Goal: Task Accomplishment & Management: Manage account settings

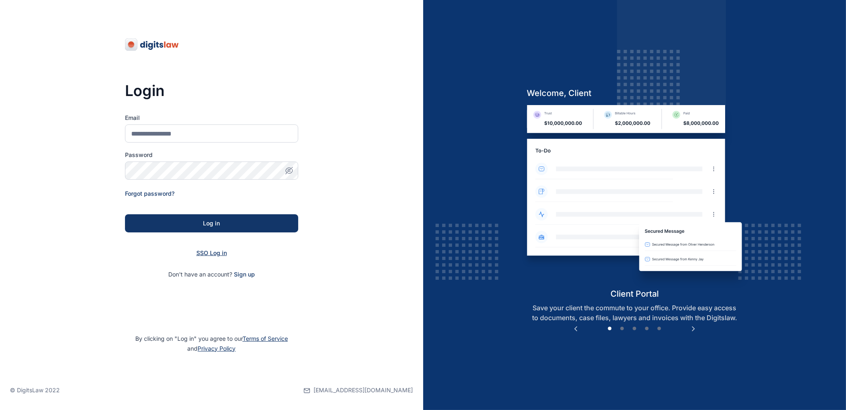
click at [218, 254] on span "SSO Log in" at bounding box center [211, 252] width 31 height 7
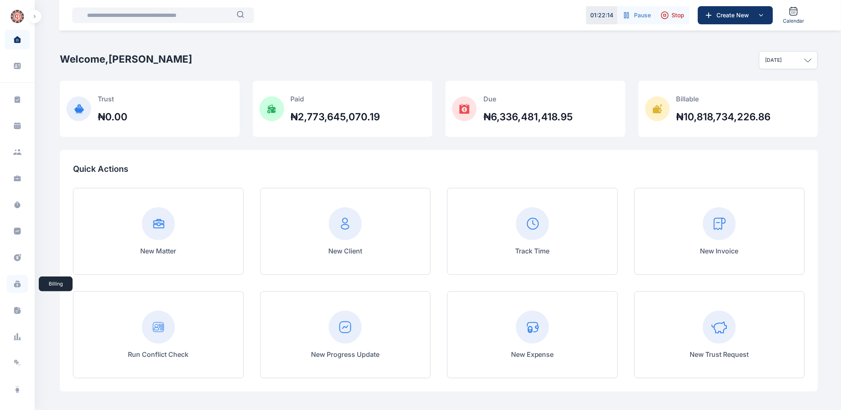
click at [14, 285] on icon at bounding box center [17, 285] width 7 height 5
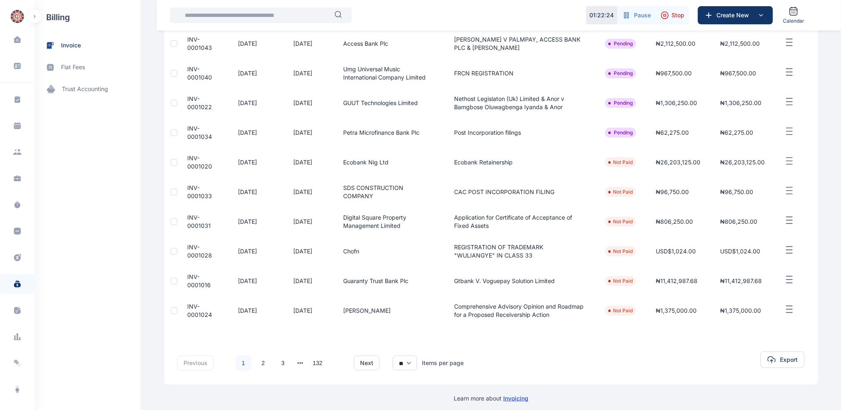
scroll to position [127, 0]
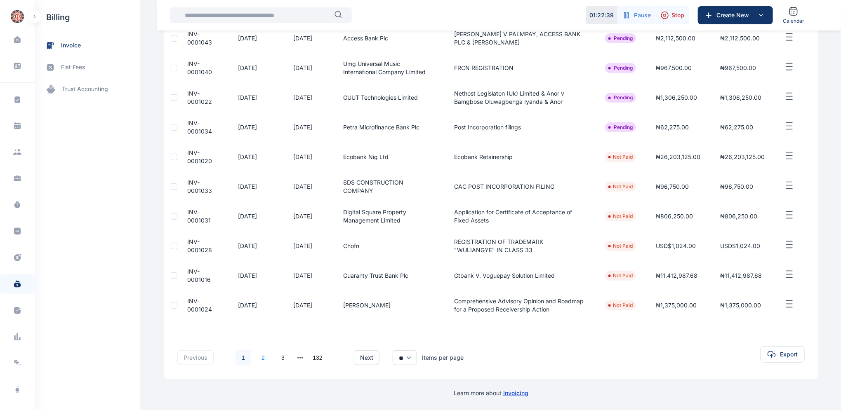
click at [258, 358] on link "2" at bounding box center [263, 358] width 16 height 16
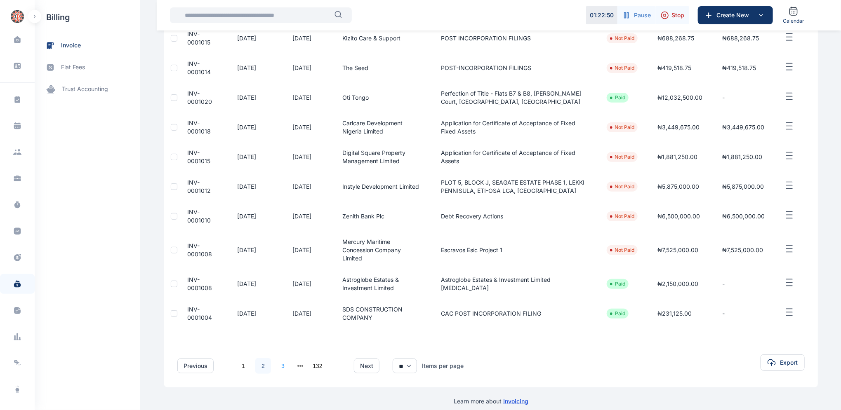
click at [278, 358] on link "3" at bounding box center [283, 366] width 16 height 16
